Goal: Task Accomplishment & Management: Complete application form

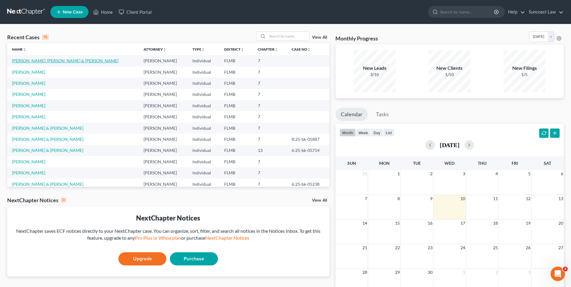
click at [57, 61] on link "[PERSON_NAME], [PERSON_NAME] & [PERSON_NAME]" at bounding box center [65, 60] width 106 height 5
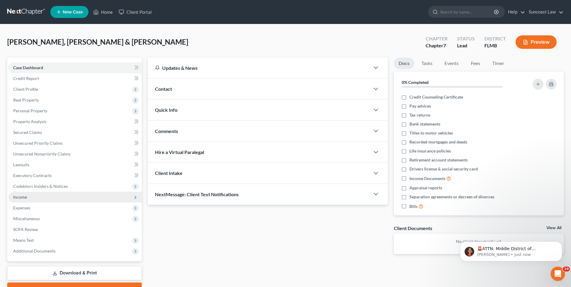
click at [52, 200] on span "Income" at bounding box center [74, 197] width 133 height 11
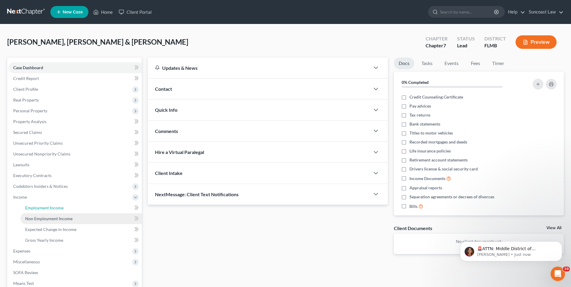
drag, startPoint x: 31, startPoint y: 212, endPoint x: 40, endPoint y: 213, distance: 8.4
click at [32, 212] on link "Employment Income" at bounding box center [80, 208] width 121 height 11
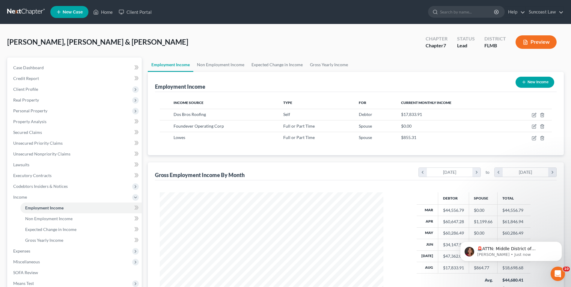
scroll to position [112, 236]
click at [517, 250] on p "🚨ATTN: Middle District of [US_STATE] The court has added a new Credit Counselin…" at bounding box center [515, 249] width 77 height 6
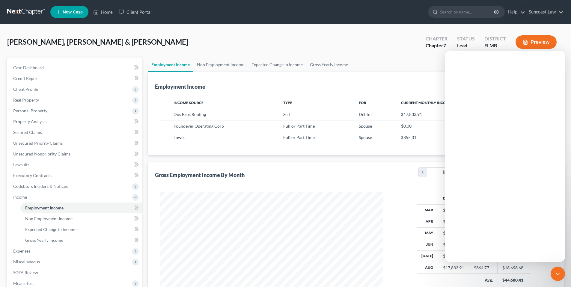
scroll to position [0, 0]
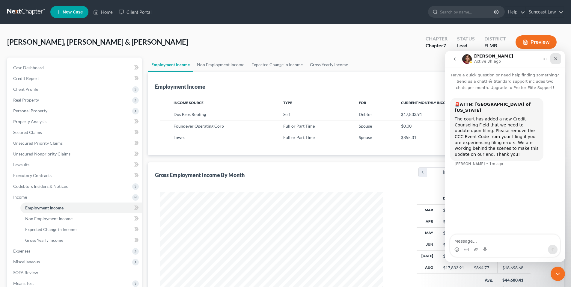
click at [555, 57] on icon "Close" at bounding box center [556, 58] width 5 height 5
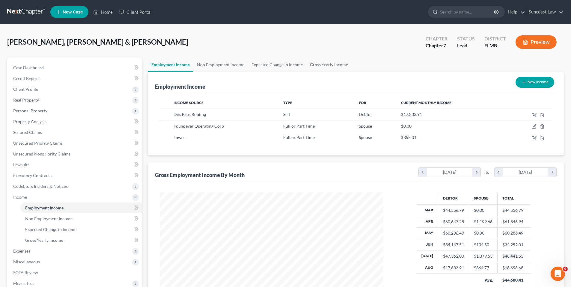
scroll to position [12, 0]
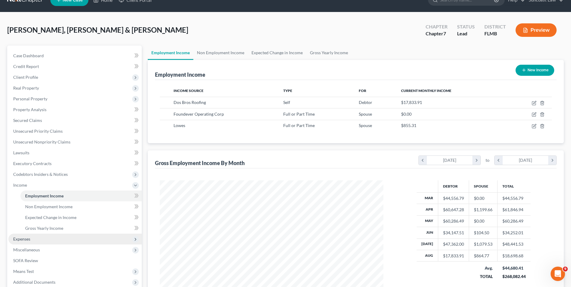
click at [33, 238] on span "Expenses" at bounding box center [74, 239] width 133 height 11
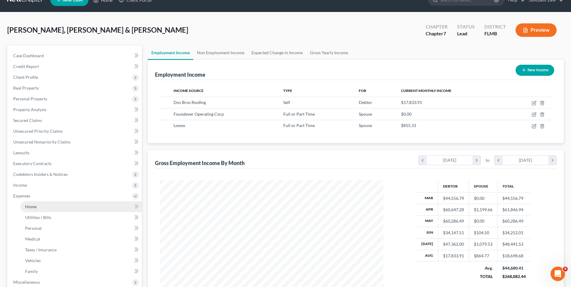
click at [52, 208] on link "Home" at bounding box center [80, 207] width 121 height 11
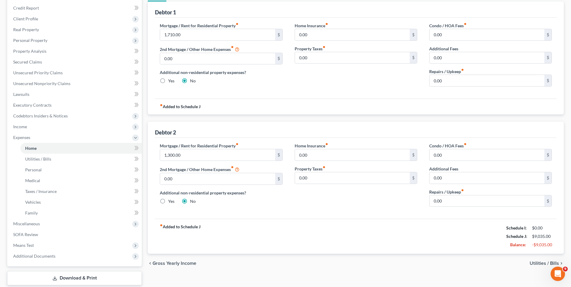
scroll to position [107, 0]
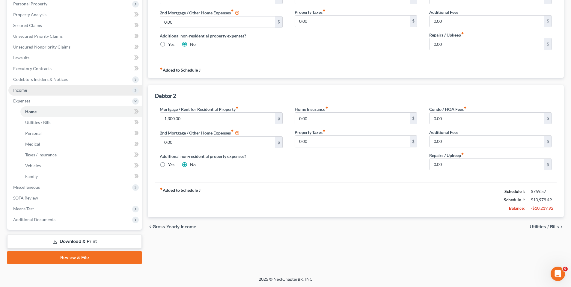
click at [25, 88] on span "Income" at bounding box center [20, 90] width 14 height 5
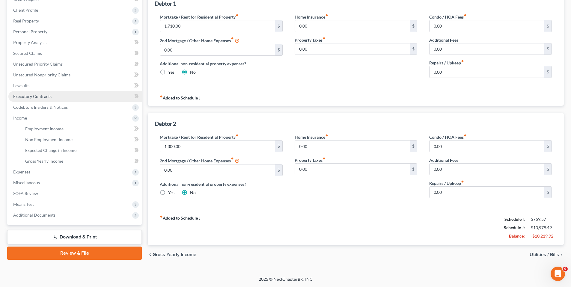
scroll to position [79, 0]
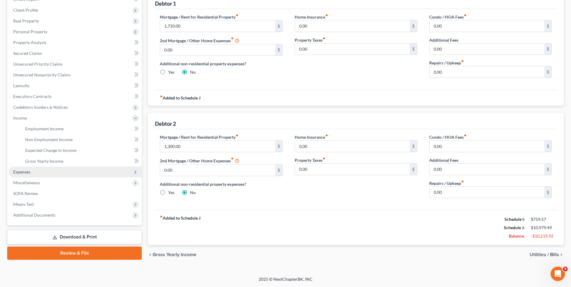
click at [39, 170] on span "Expenses" at bounding box center [74, 172] width 133 height 11
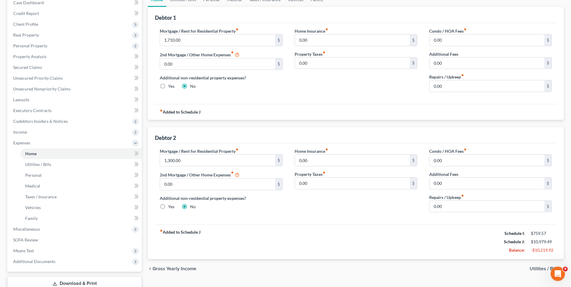
scroll to position [60, 0]
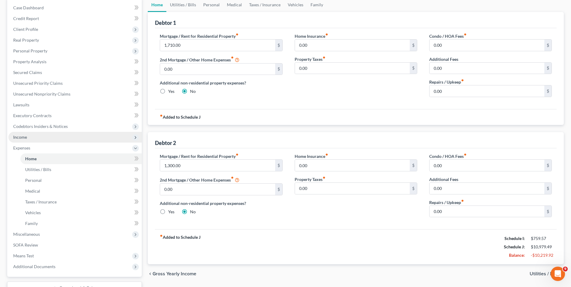
click at [44, 135] on span "Income" at bounding box center [74, 137] width 133 height 11
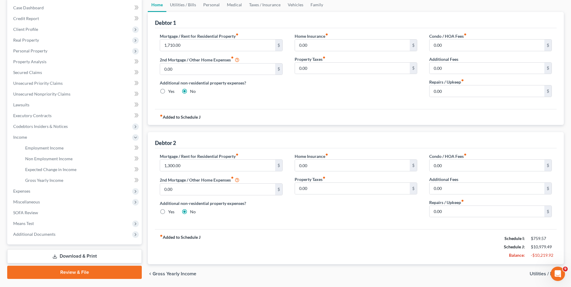
click at [28, 143] on li "Employment Income" at bounding box center [80, 148] width 121 height 11
click at [31, 149] on span "Employment Income" at bounding box center [44, 147] width 38 height 5
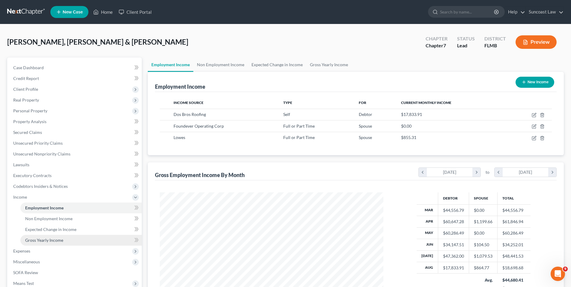
scroll to position [12, 0]
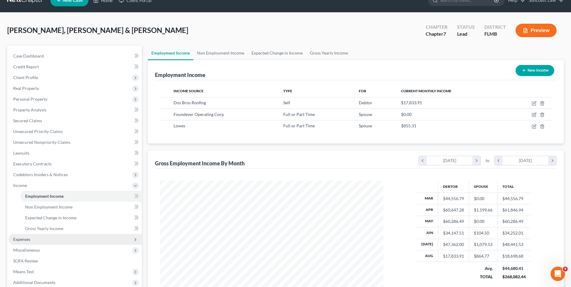
click at [46, 242] on span "Expenses" at bounding box center [74, 239] width 133 height 11
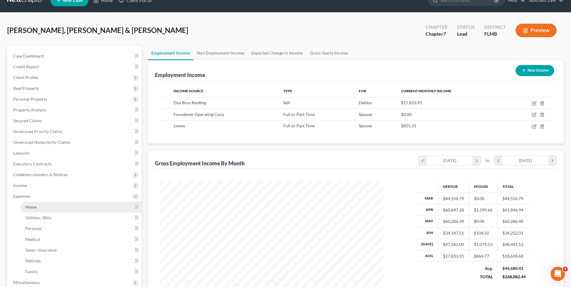
click at [39, 211] on link "Home" at bounding box center [80, 207] width 121 height 11
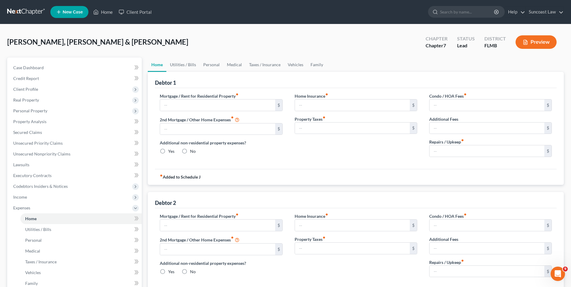
type input "1,710.00"
type input "0.00"
radio input "true"
type input "0.00"
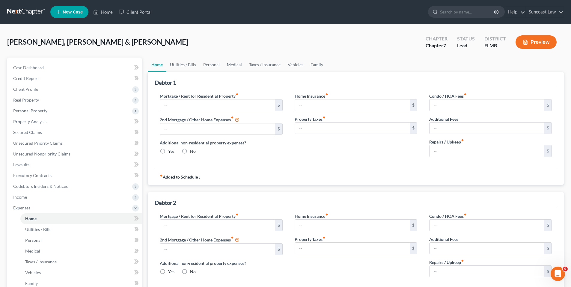
type input "0.00"
type input "1,300.00"
type input "0.00"
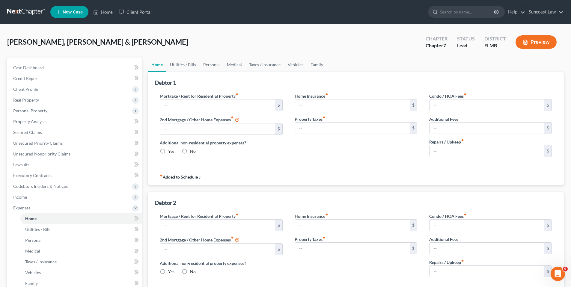
radio input "true"
type input "0.00"
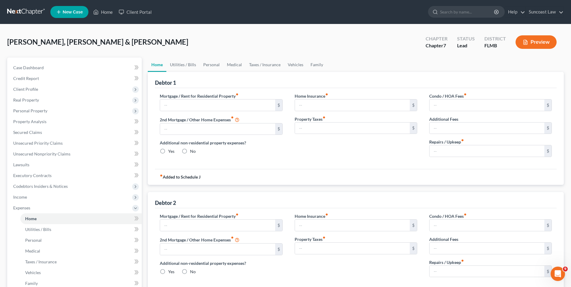
type input "0.00"
